Goal: Navigation & Orientation: Understand site structure

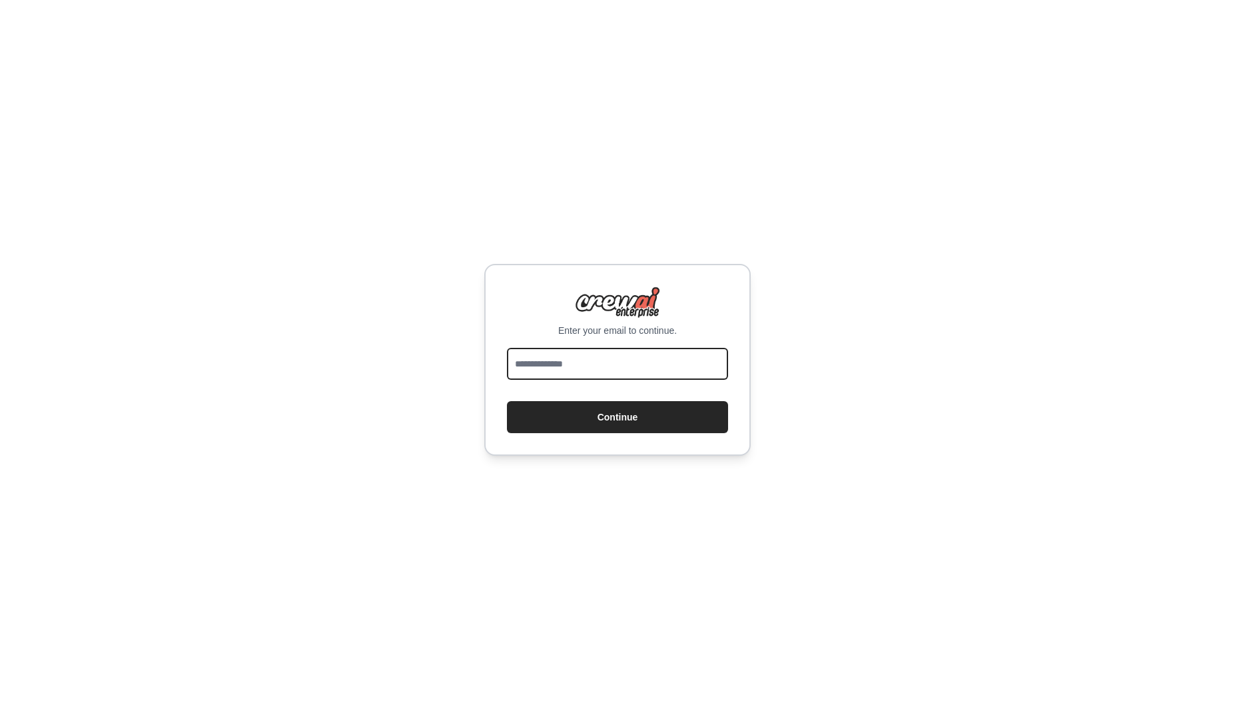
click at [543, 352] on input "email" at bounding box center [617, 364] width 221 height 32
type input "**********"
click at [622, 428] on button "Continue" at bounding box center [617, 417] width 221 height 32
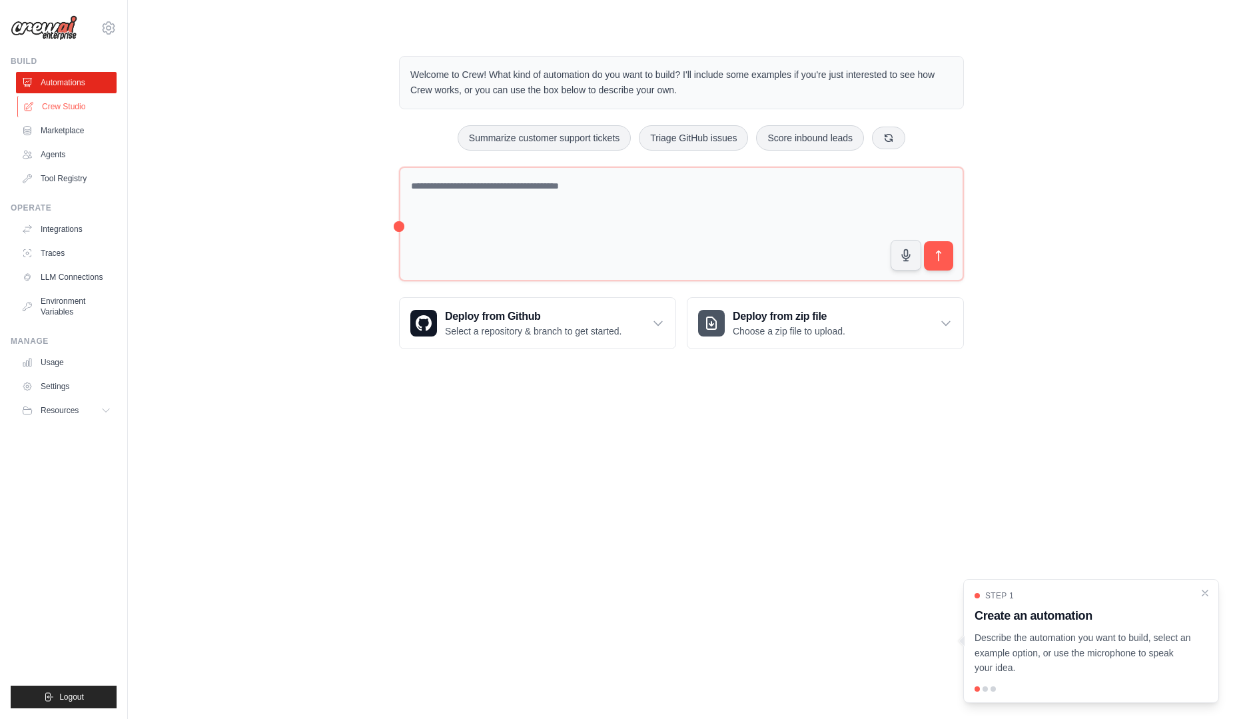
click at [76, 108] on link "Crew Studio" at bounding box center [67, 106] width 101 height 21
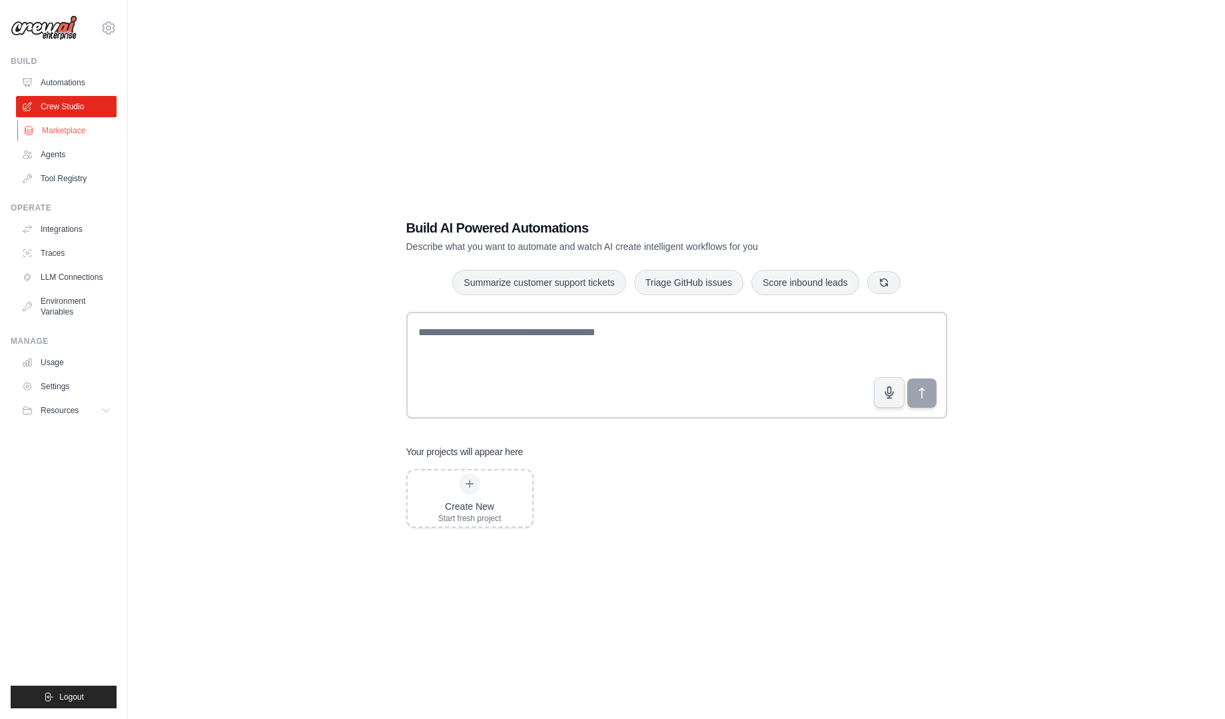
click at [63, 135] on link "Marketplace" at bounding box center [67, 130] width 101 height 21
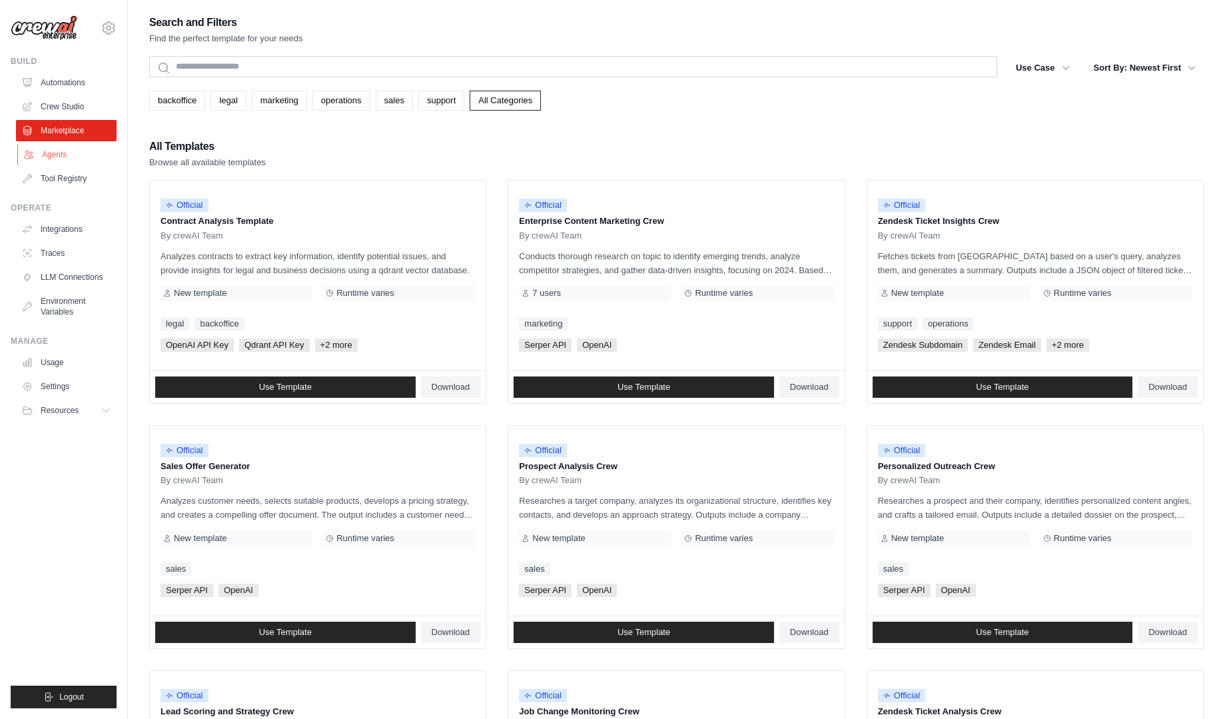
click at [51, 163] on link "Agents" at bounding box center [67, 154] width 101 height 21
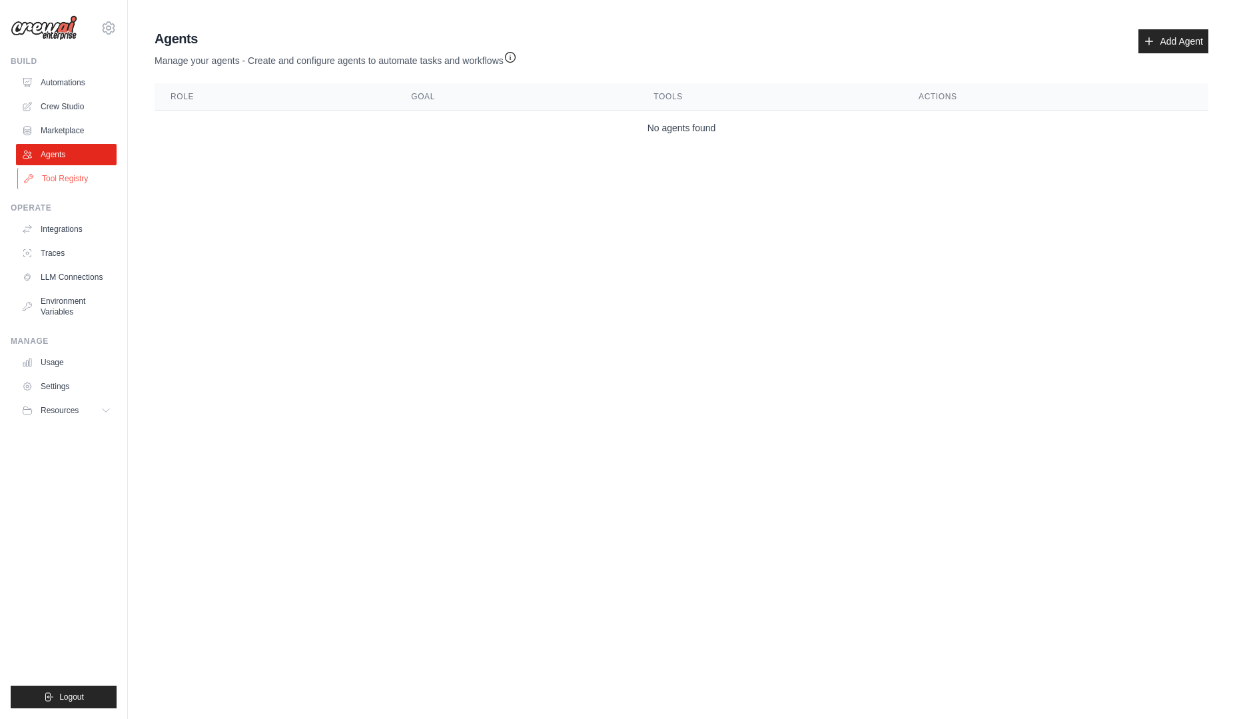
click at [57, 179] on link "Tool Registry" at bounding box center [67, 178] width 101 height 21
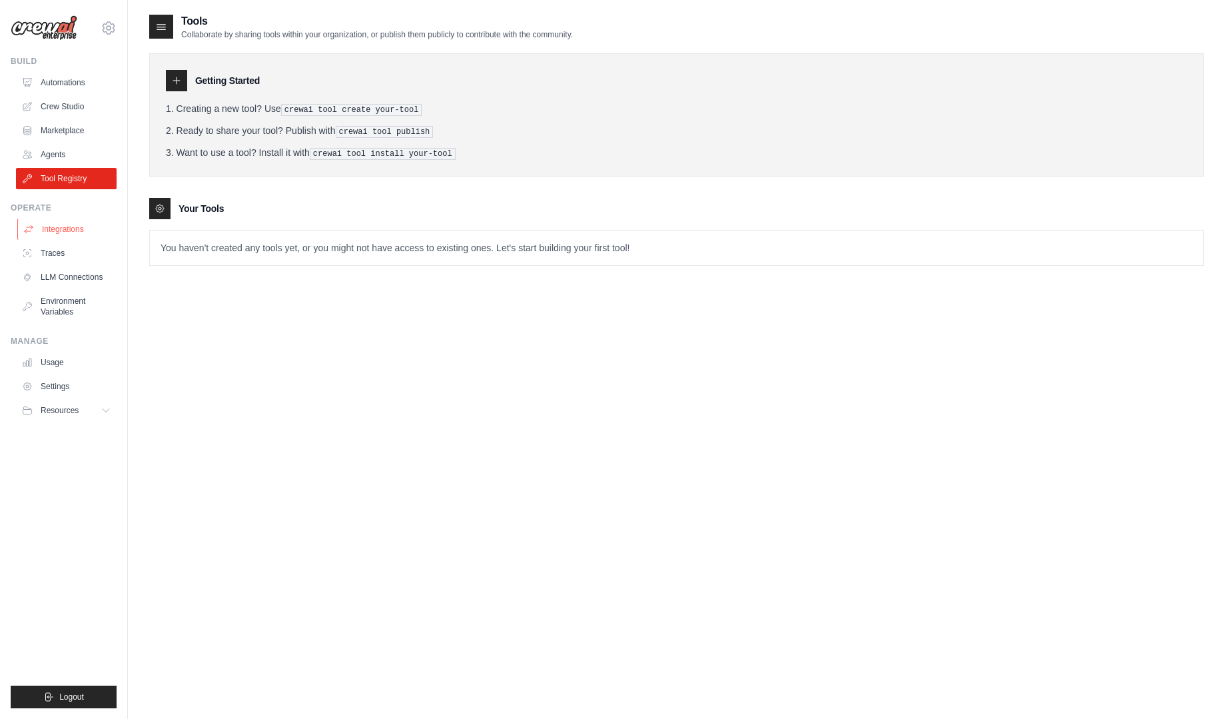
click at [72, 229] on link "Integrations" at bounding box center [67, 228] width 101 height 21
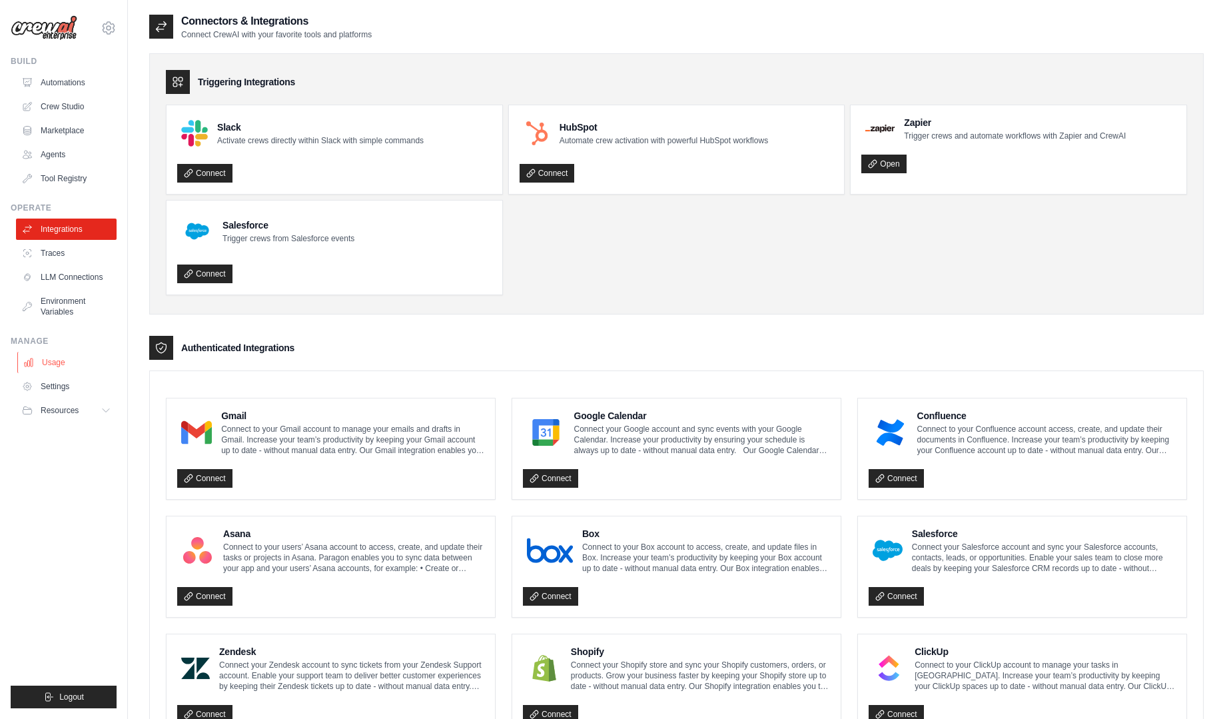
click at [56, 362] on link "Usage" at bounding box center [67, 362] width 101 height 21
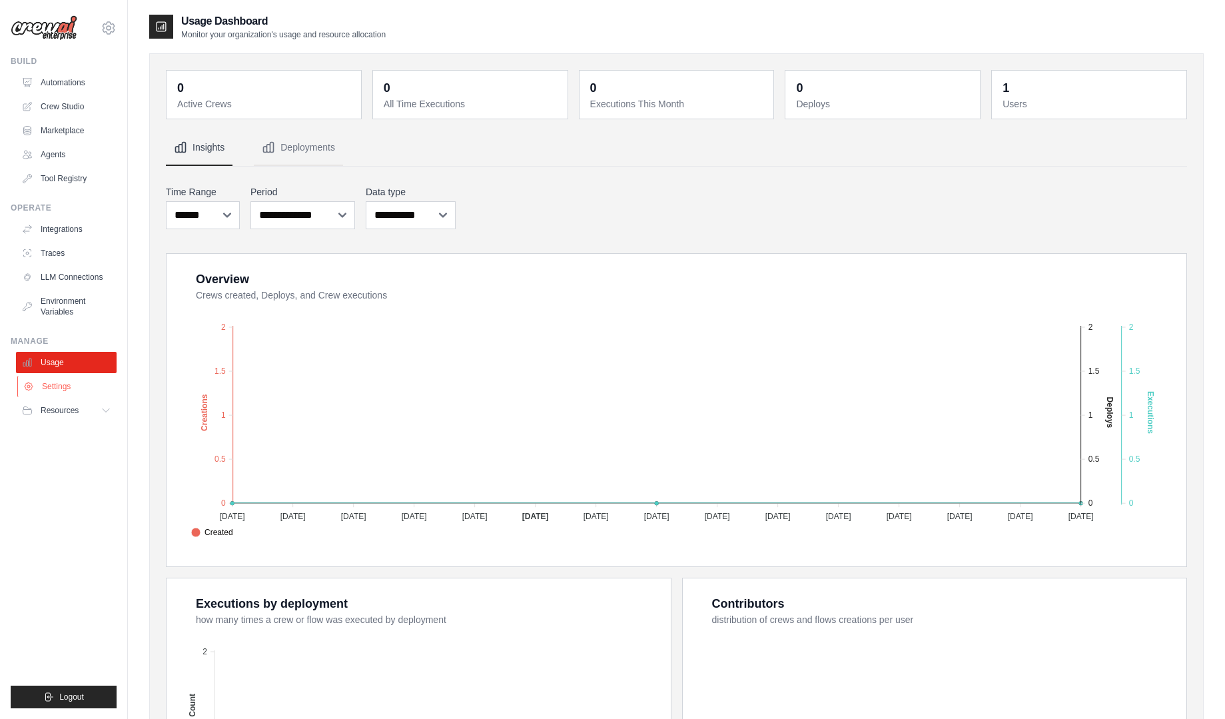
click at [55, 382] on link "Settings" at bounding box center [67, 386] width 101 height 21
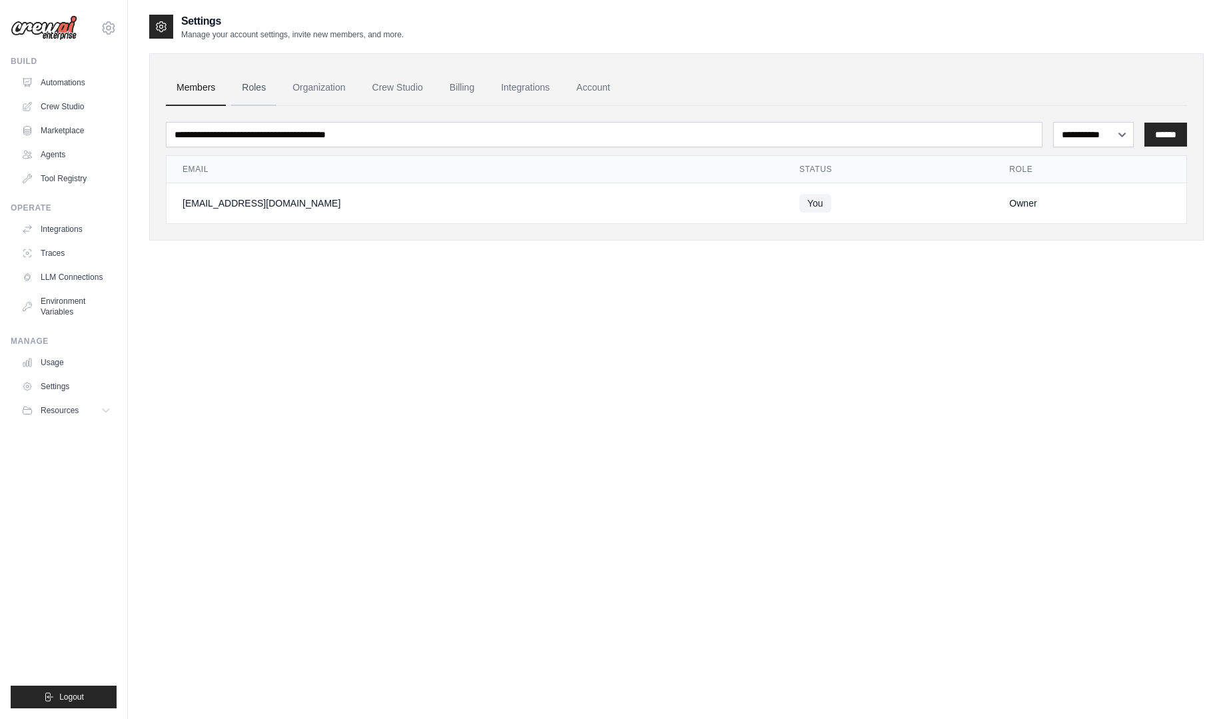
click at [256, 86] on link "Roles" at bounding box center [253, 88] width 45 height 36
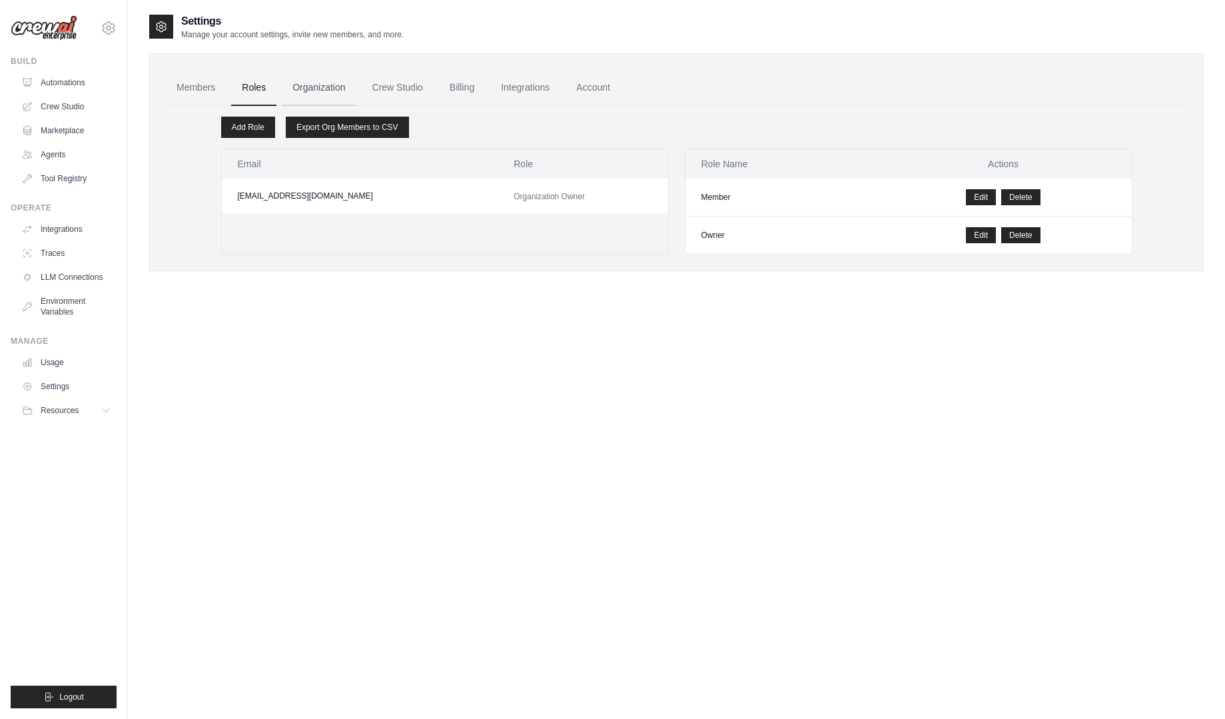
click at [314, 87] on link "Organization" at bounding box center [319, 88] width 74 height 36
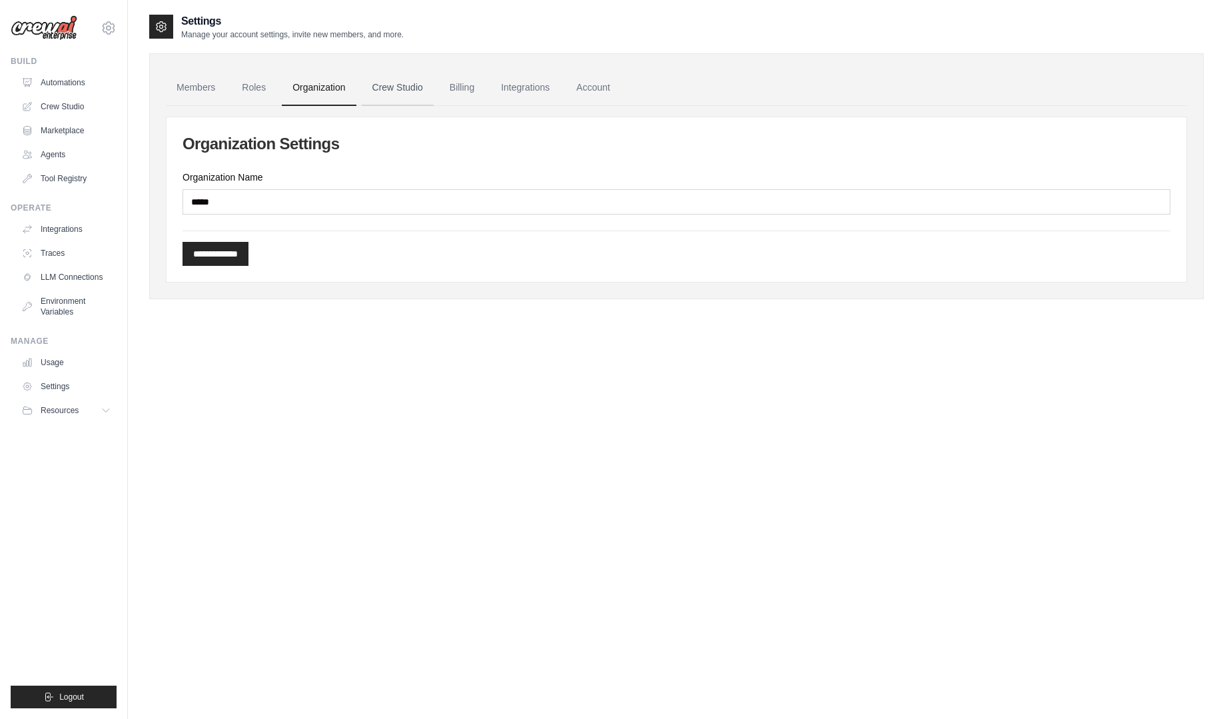
click at [386, 81] on link "Crew Studio" at bounding box center [398, 88] width 72 height 36
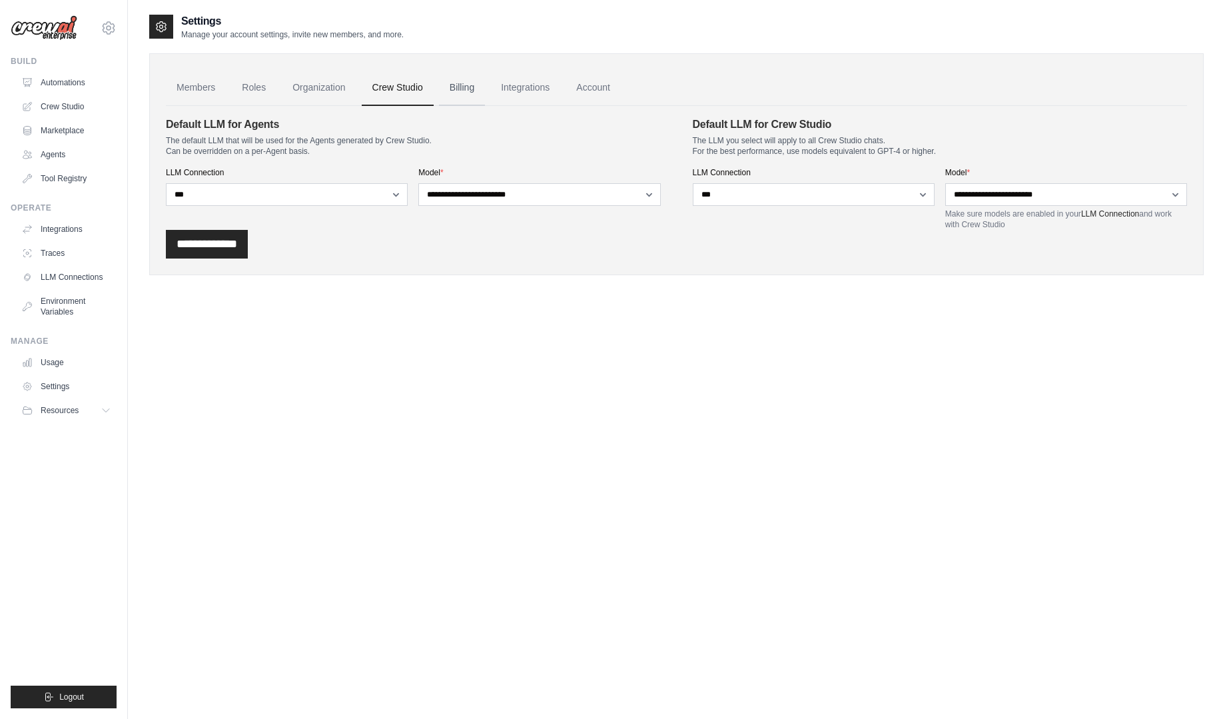
click at [468, 92] on link "Billing" at bounding box center [462, 88] width 46 height 36
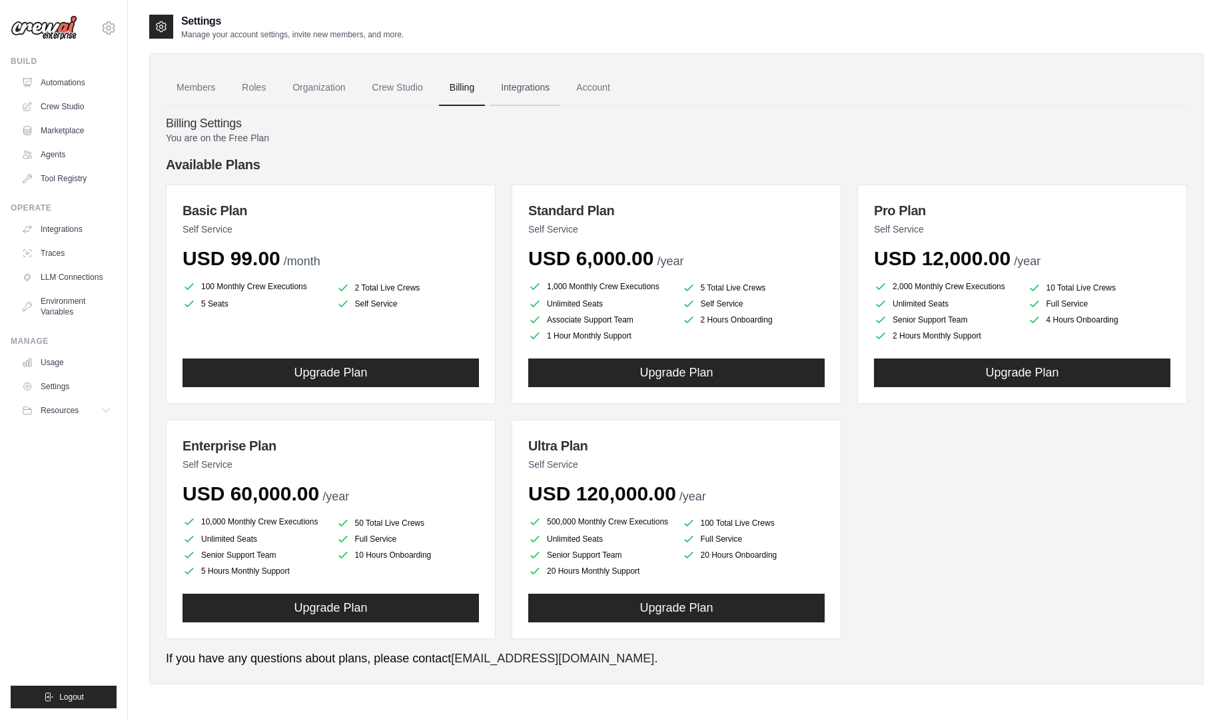
click at [528, 84] on link "Integrations" at bounding box center [525, 88] width 70 height 36
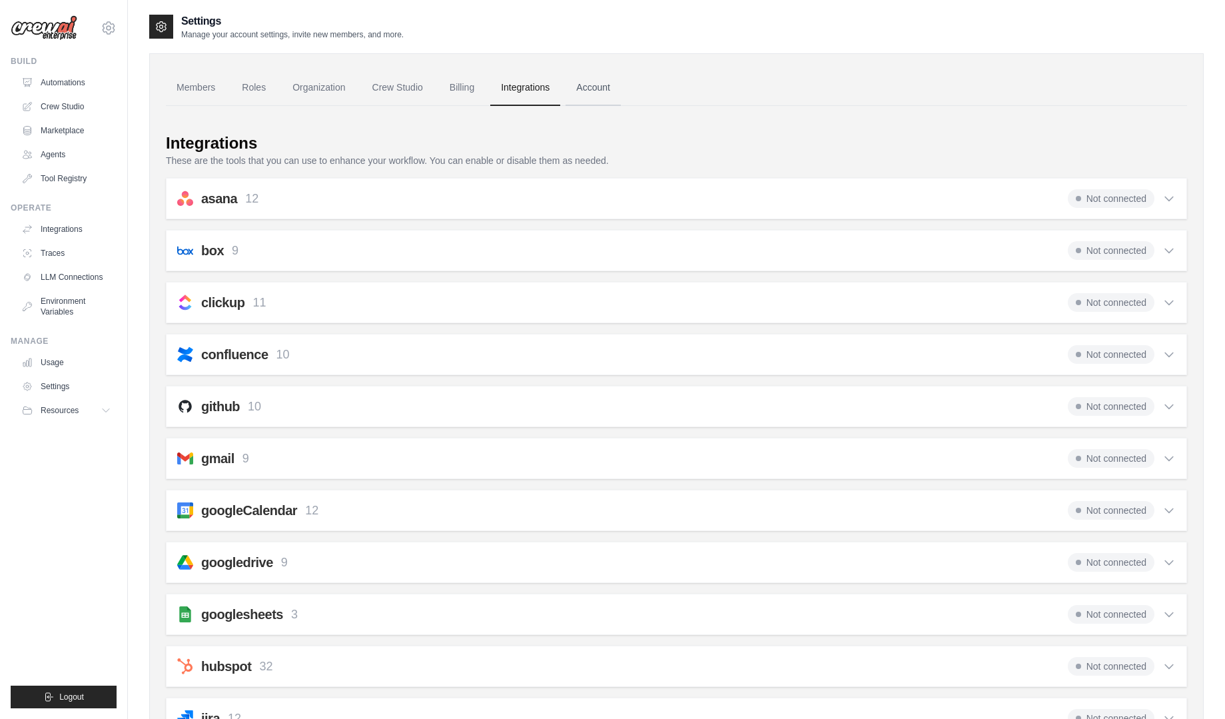
click at [602, 93] on link "Account" at bounding box center [593, 88] width 55 height 36
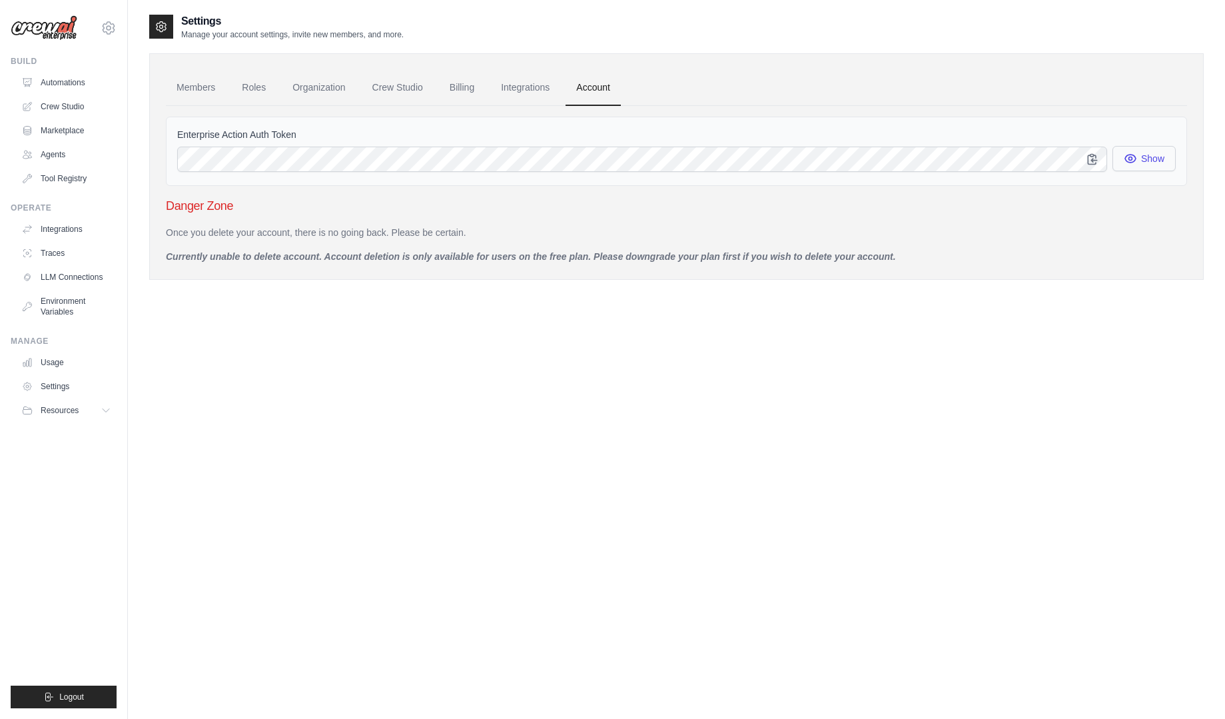
click at [1144, 157] on button "Show" at bounding box center [1143, 158] width 63 height 25
drag, startPoint x: 1142, startPoint y: 157, endPoint x: 1134, endPoint y: 155, distance: 8.4
click at [1140, 156] on button "Show" at bounding box center [1143, 158] width 63 height 25
click at [51, 87] on link "Automations" at bounding box center [67, 82] width 101 height 21
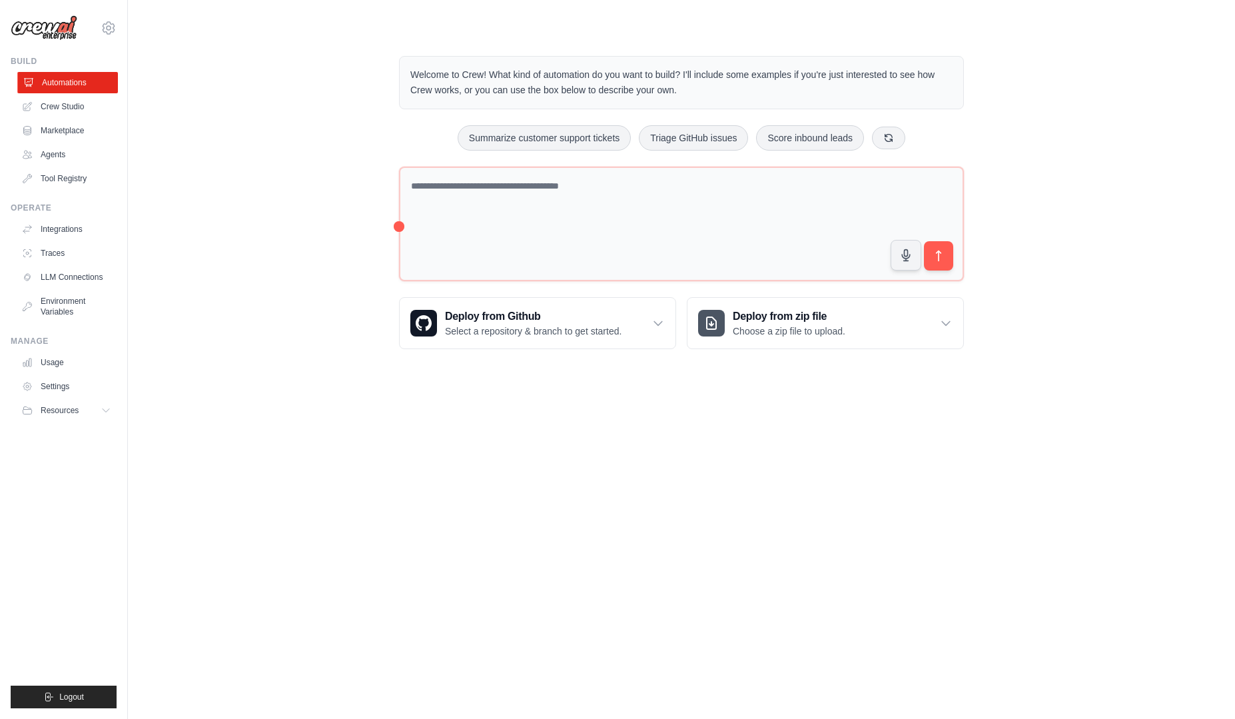
click at [58, 79] on link "Automations" at bounding box center [67, 82] width 101 height 21
